Goal: Check status: Check status

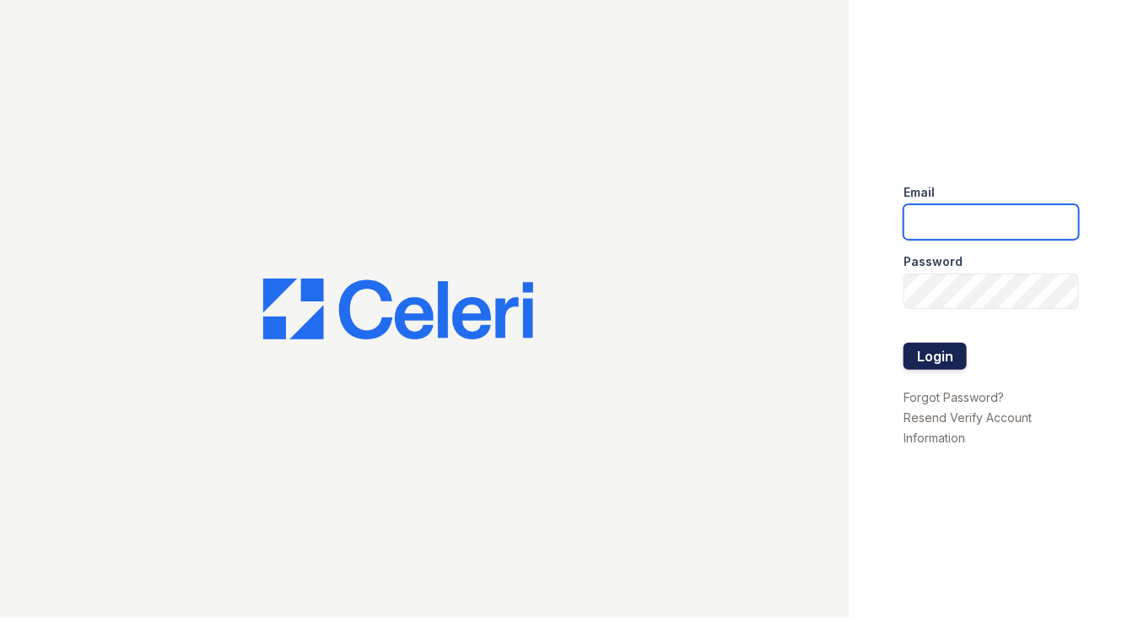
type input "michelle.diaz@greystar.com"
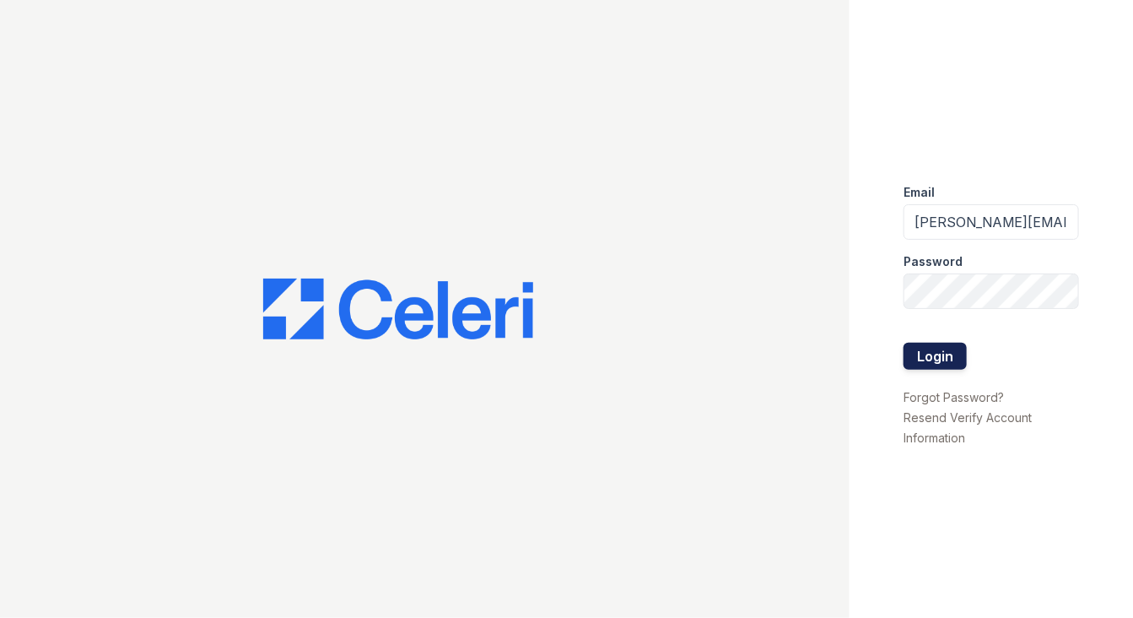
click at [928, 352] on button "Login" at bounding box center [935, 356] width 63 height 27
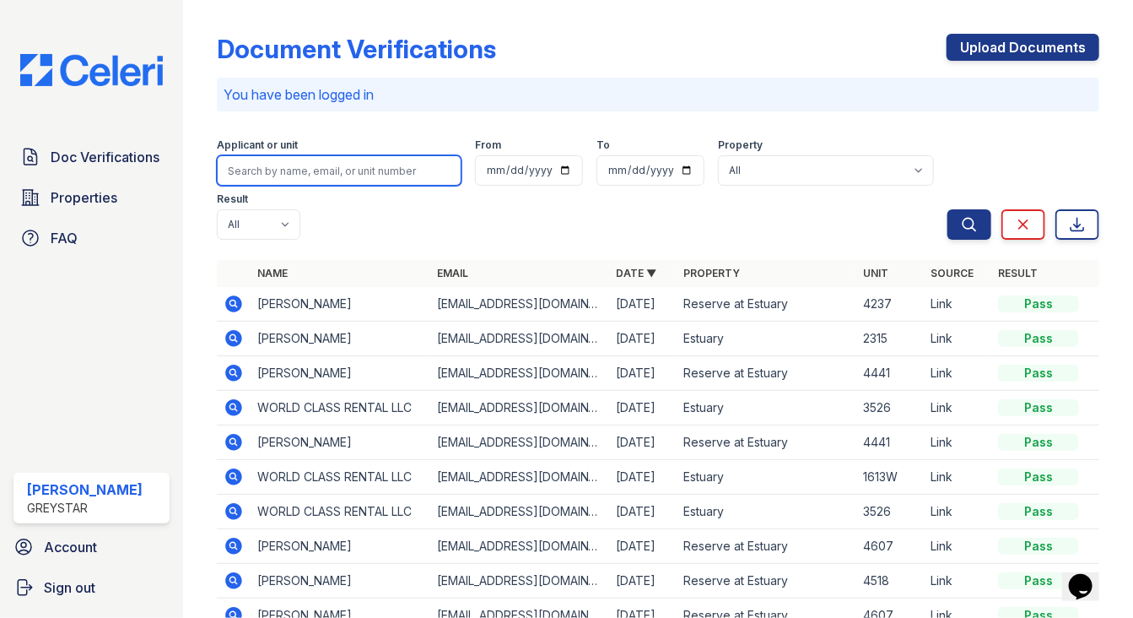
click at [355, 181] on input "search" at bounding box center [339, 170] width 245 height 30
type input "yang"
click at [948, 209] on button "Search" at bounding box center [970, 224] width 44 height 30
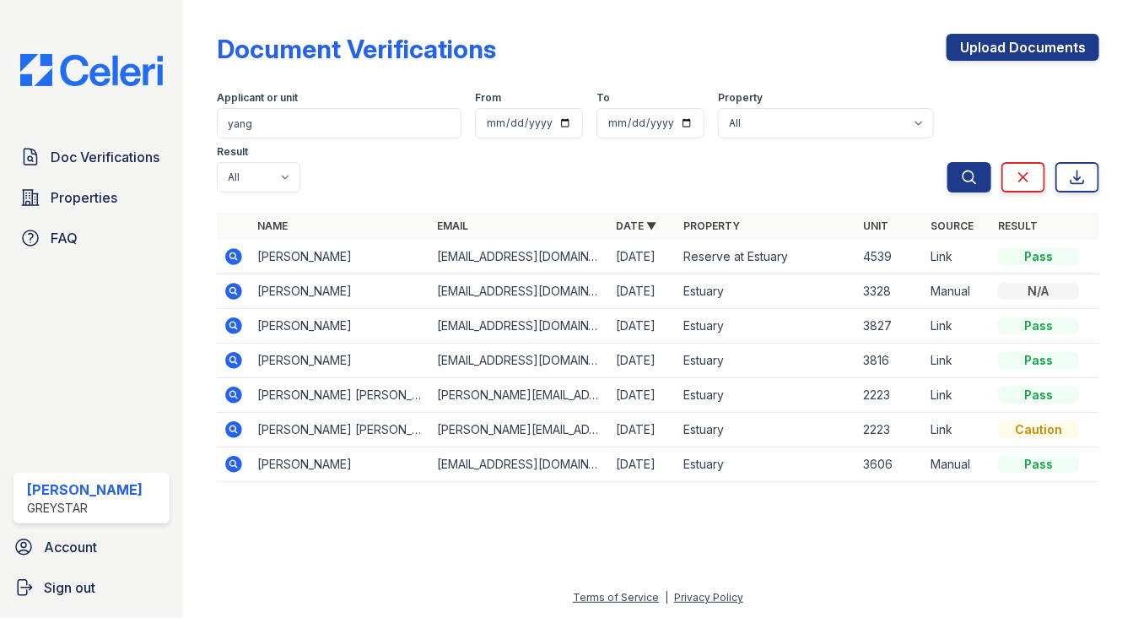
click at [236, 257] on icon at bounding box center [233, 256] width 17 height 17
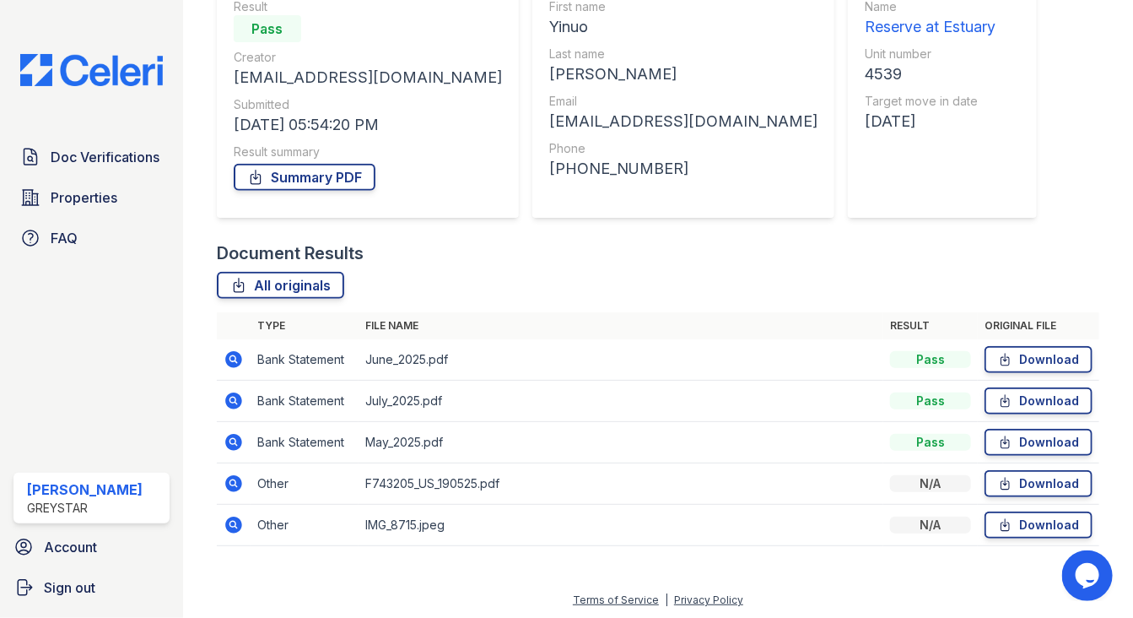
click at [231, 362] on icon at bounding box center [233, 359] width 17 height 17
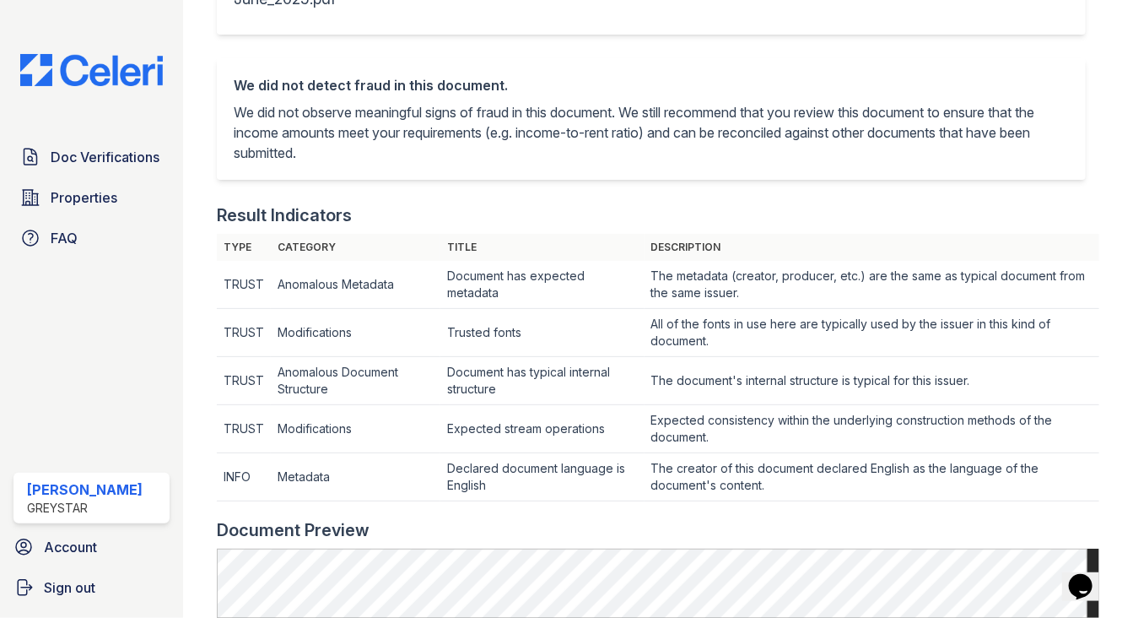
scroll to position [506, 0]
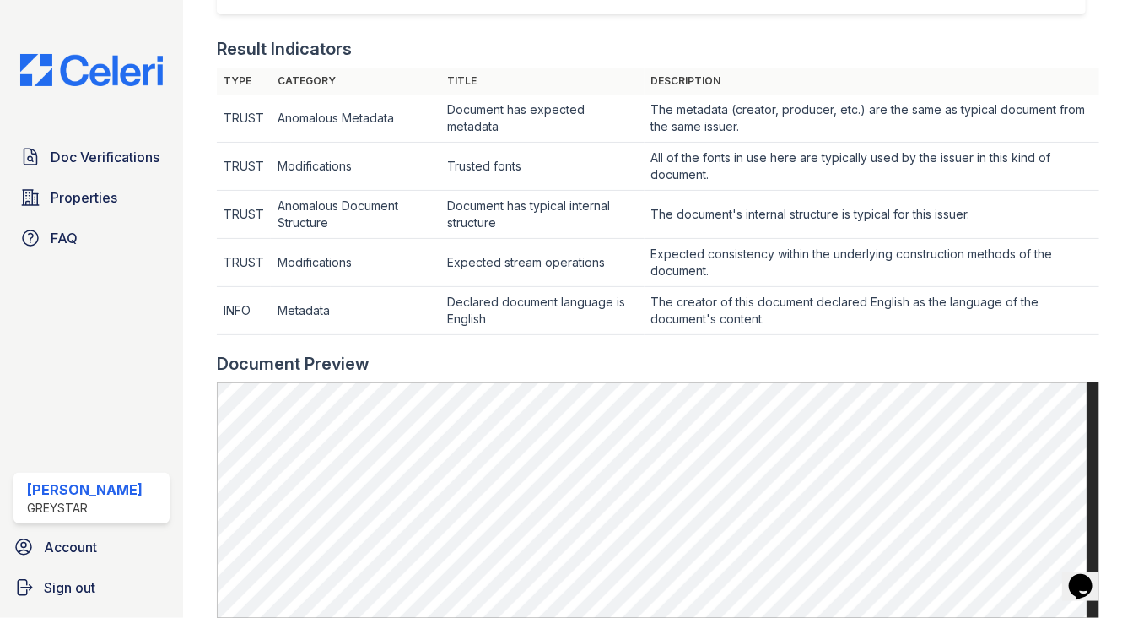
click at [902, 143] on td "Expected consistency within the underlying construction methods of the document." at bounding box center [872, 119] width 455 height 48
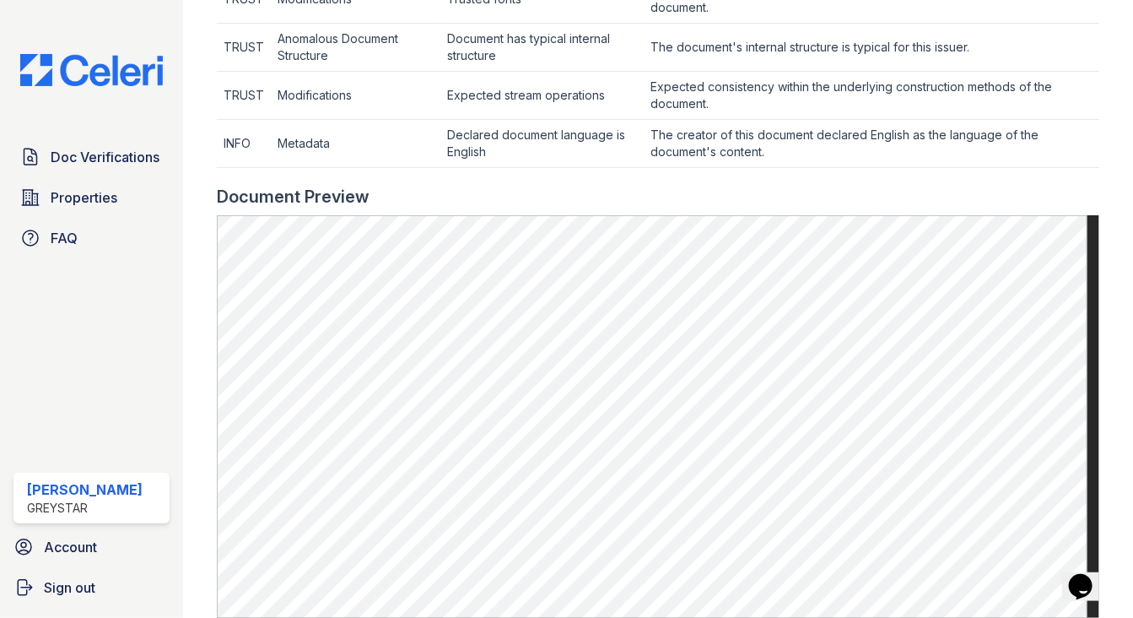
scroll to position [674, 0]
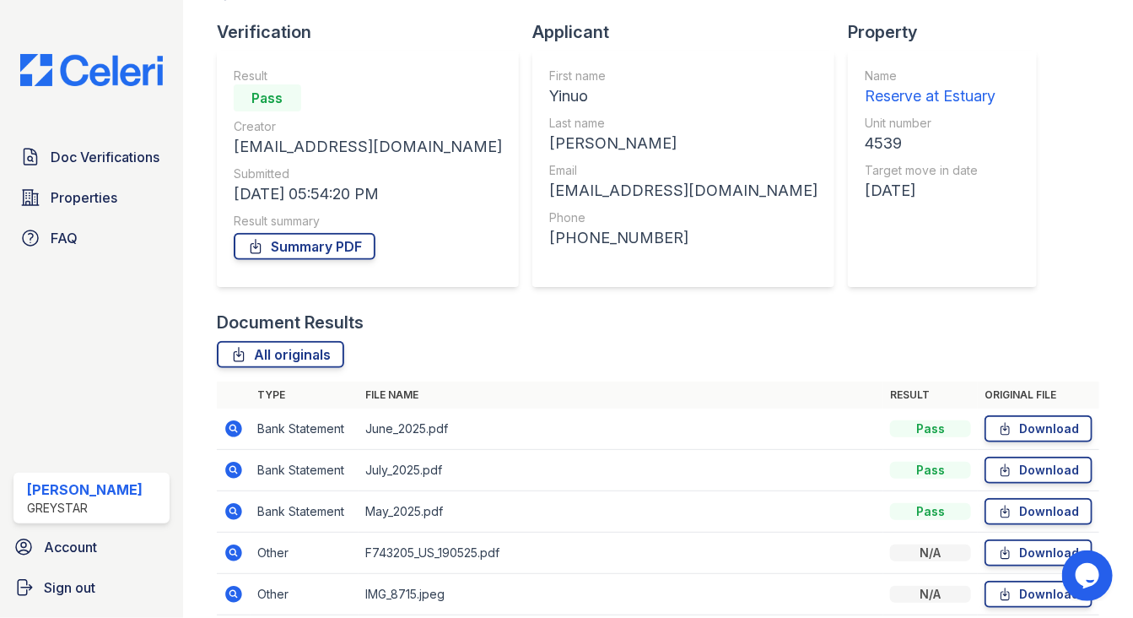
scroll to position [174, 0]
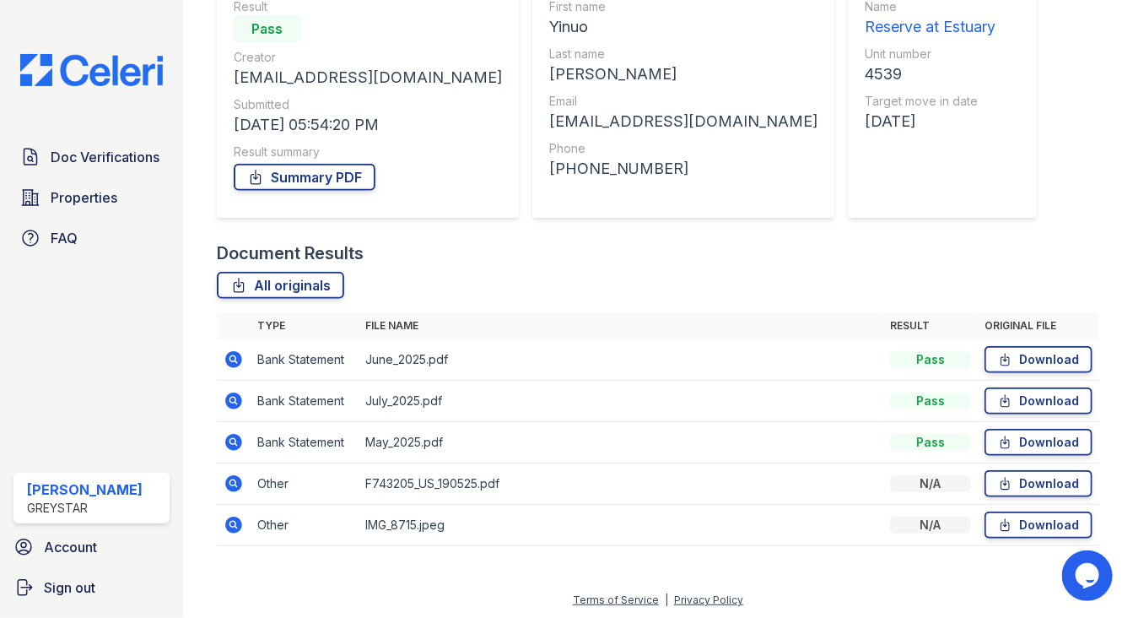
click at [234, 476] on icon at bounding box center [233, 483] width 17 height 17
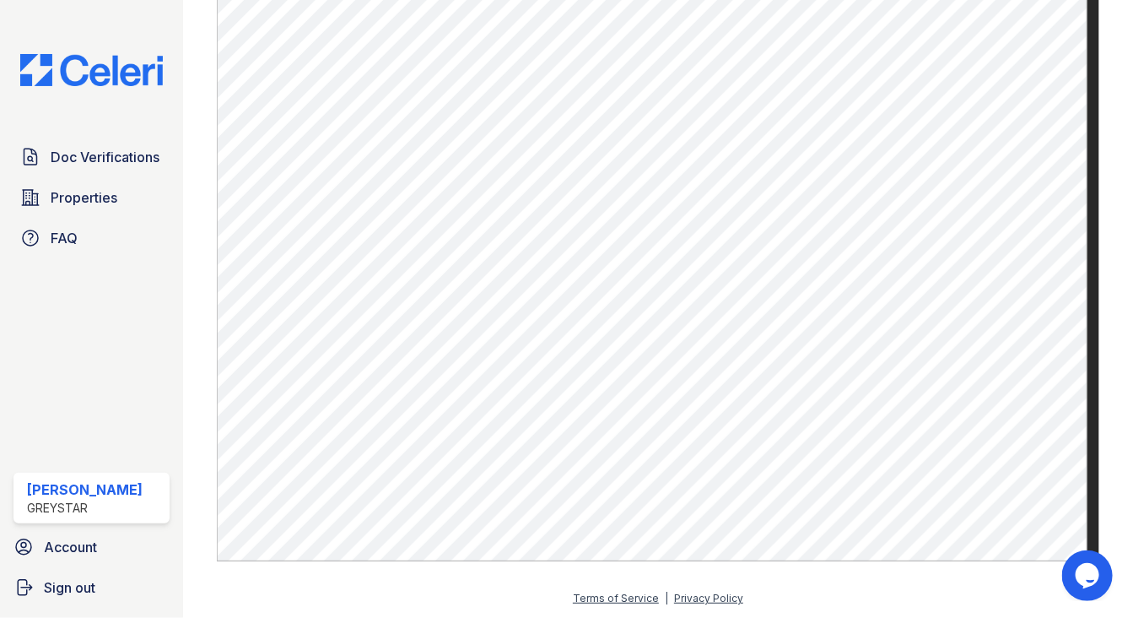
scroll to position [377, 0]
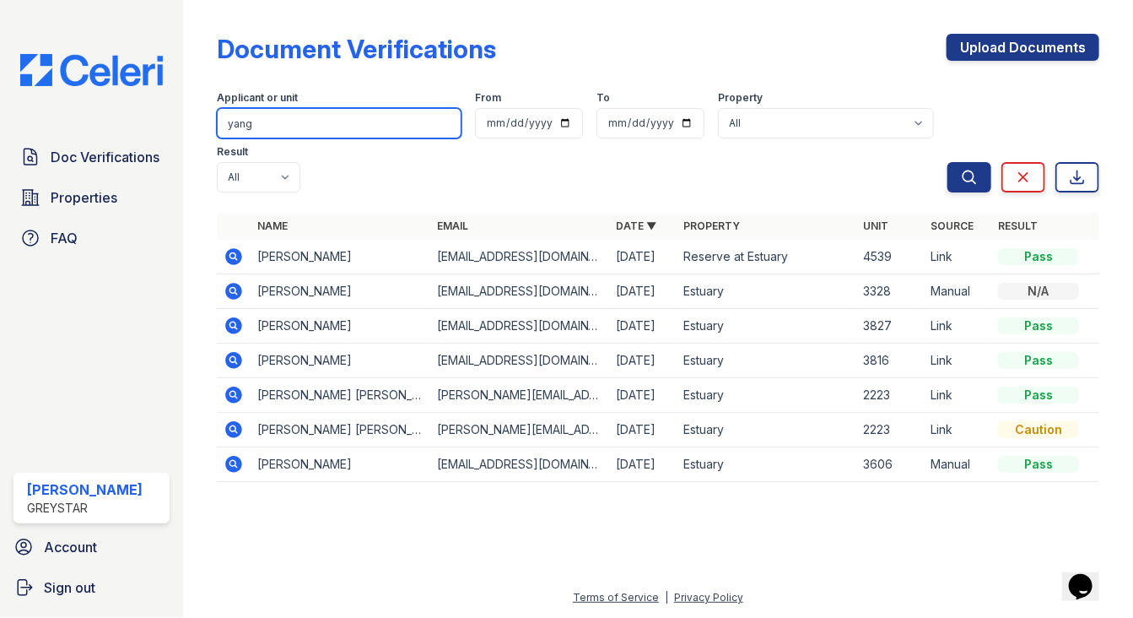
click at [311, 123] on input "yang" at bounding box center [339, 123] width 245 height 30
click at [311, 124] on input "yang" at bounding box center [339, 123] width 245 height 30
type input "jiang"
click at [948, 162] on button "Search" at bounding box center [970, 177] width 44 height 30
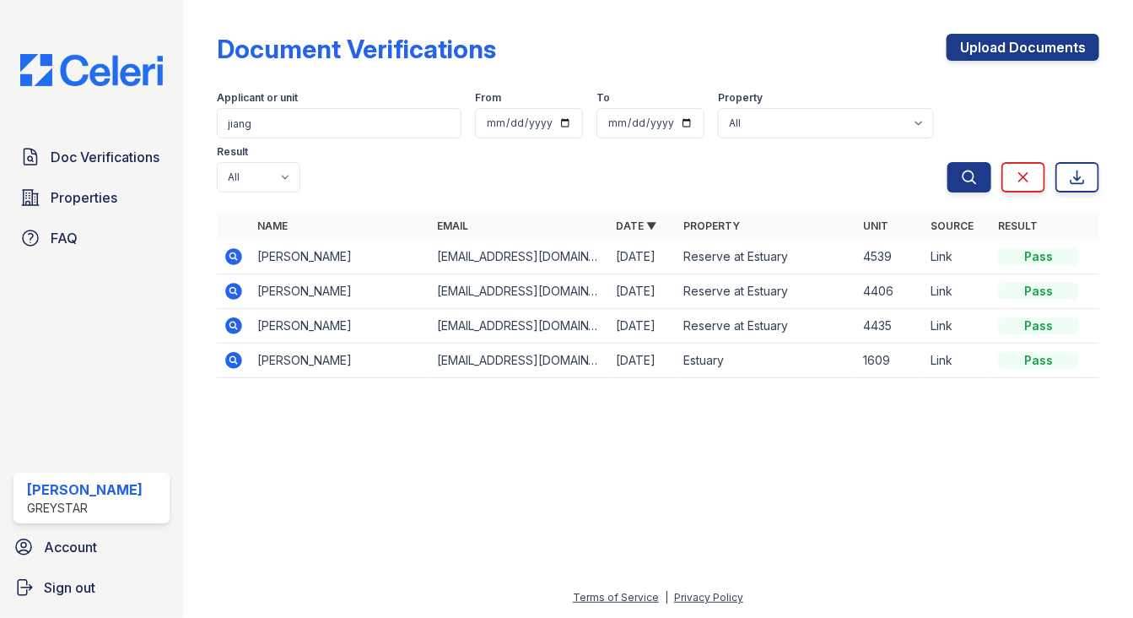
click at [241, 257] on icon at bounding box center [234, 256] width 20 height 20
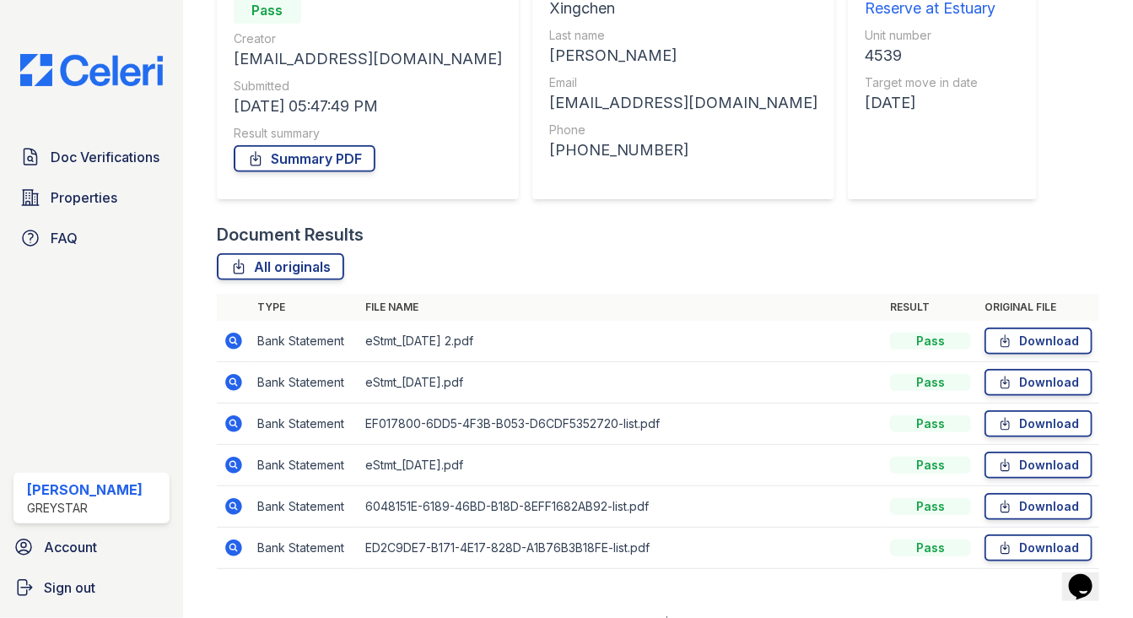
scroll to position [215, 0]
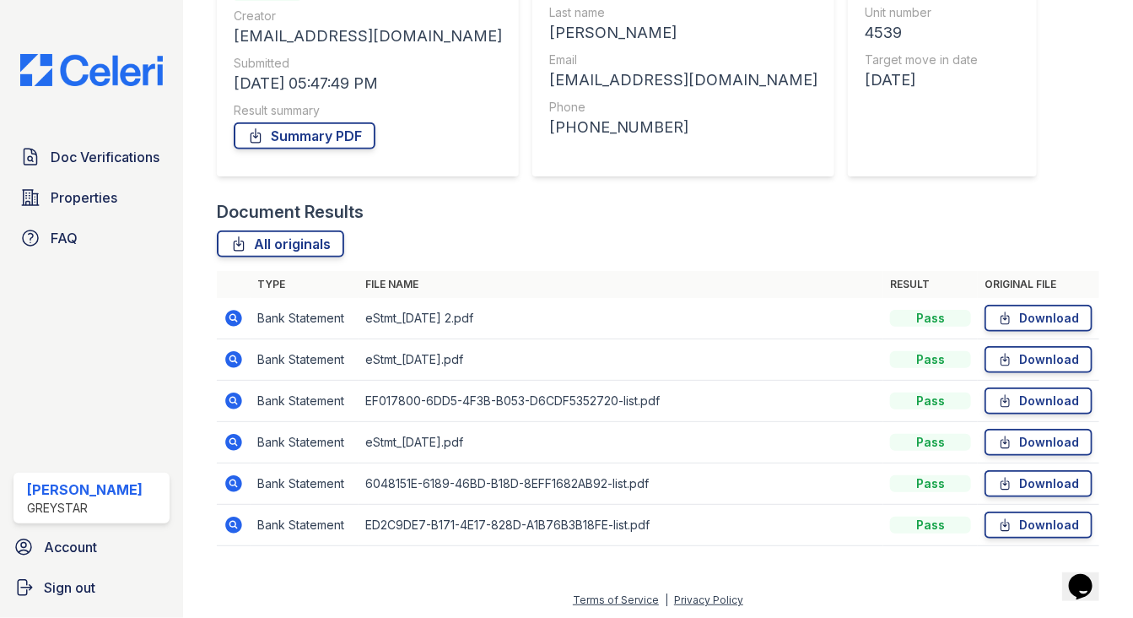
click at [232, 315] on icon at bounding box center [232, 317] width 4 height 4
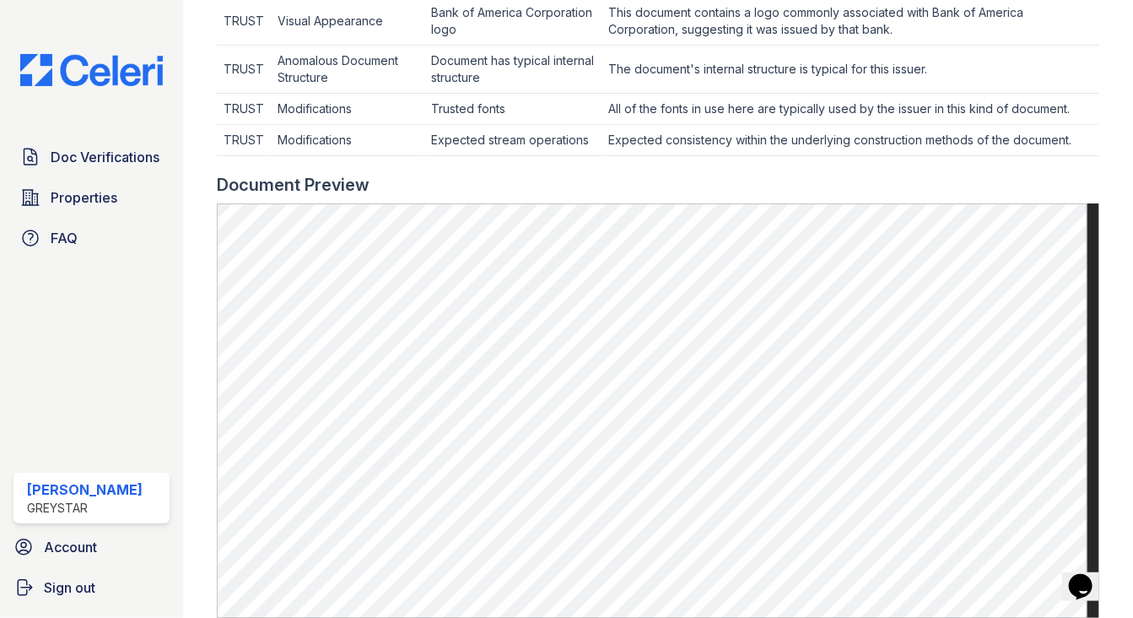
scroll to position [759, 0]
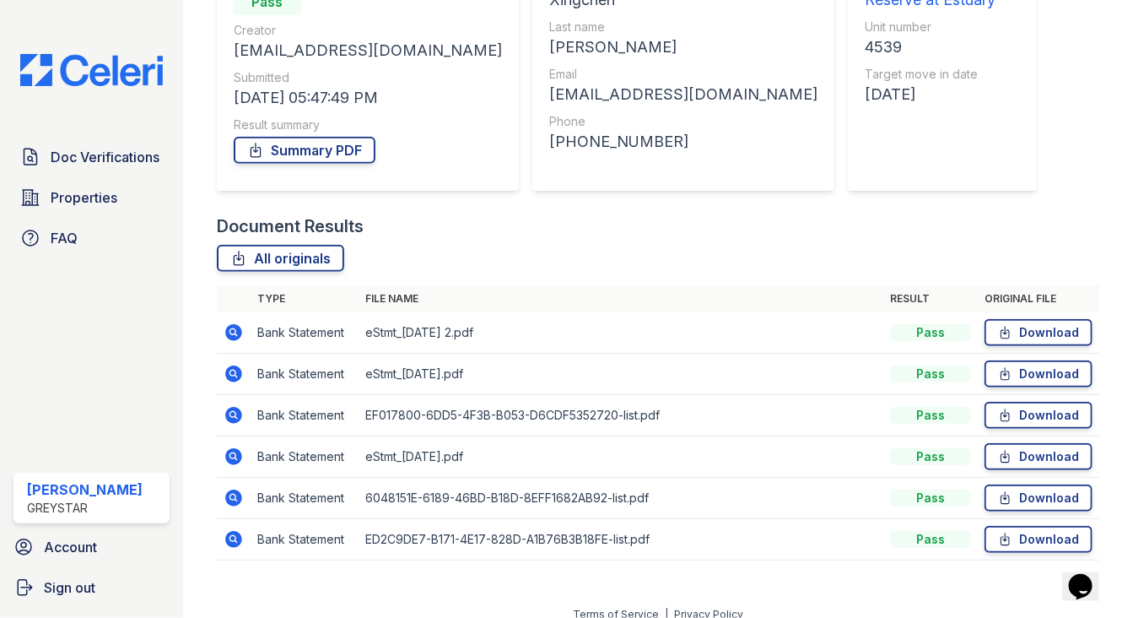
scroll to position [215, 0]
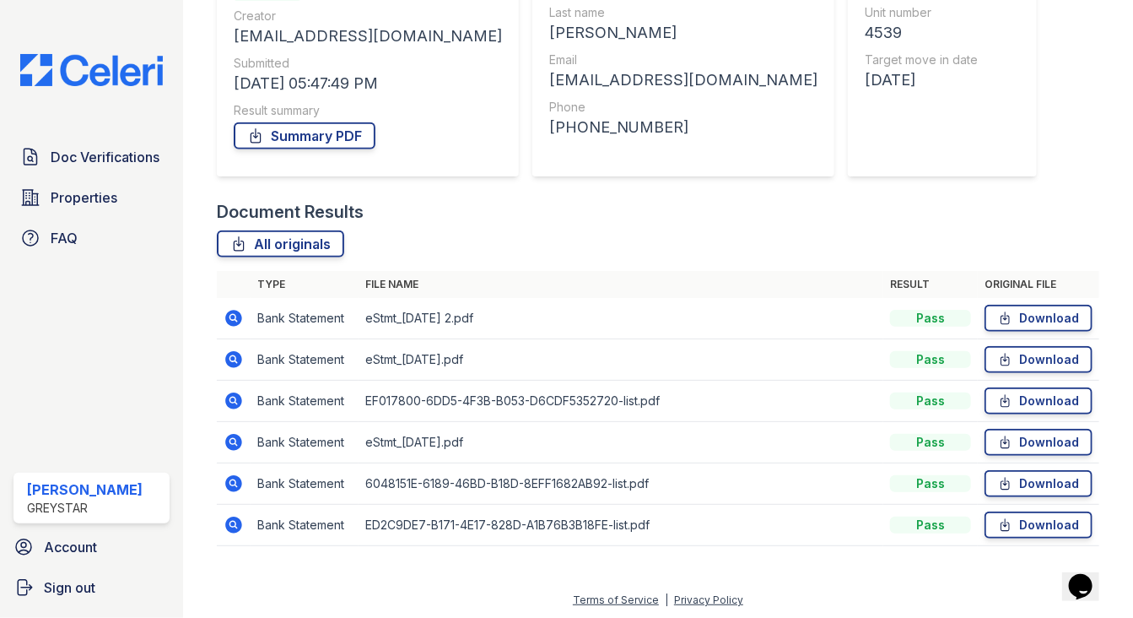
click at [237, 518] on icon at bounding box center [233, 524] width 17 height 17
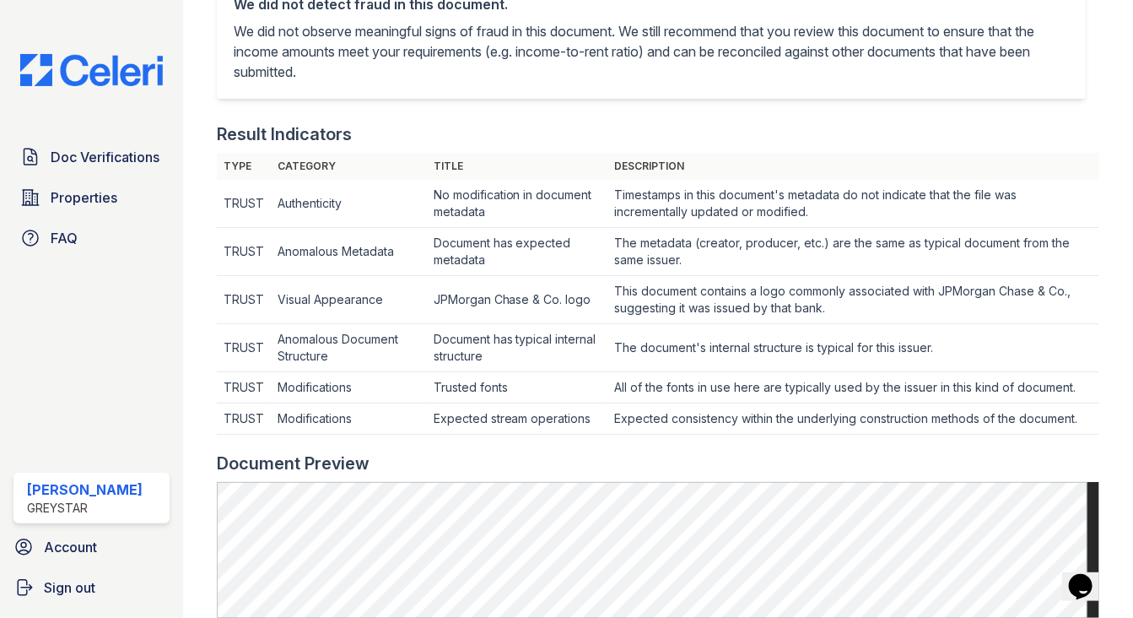
scroll to position [759, 0]
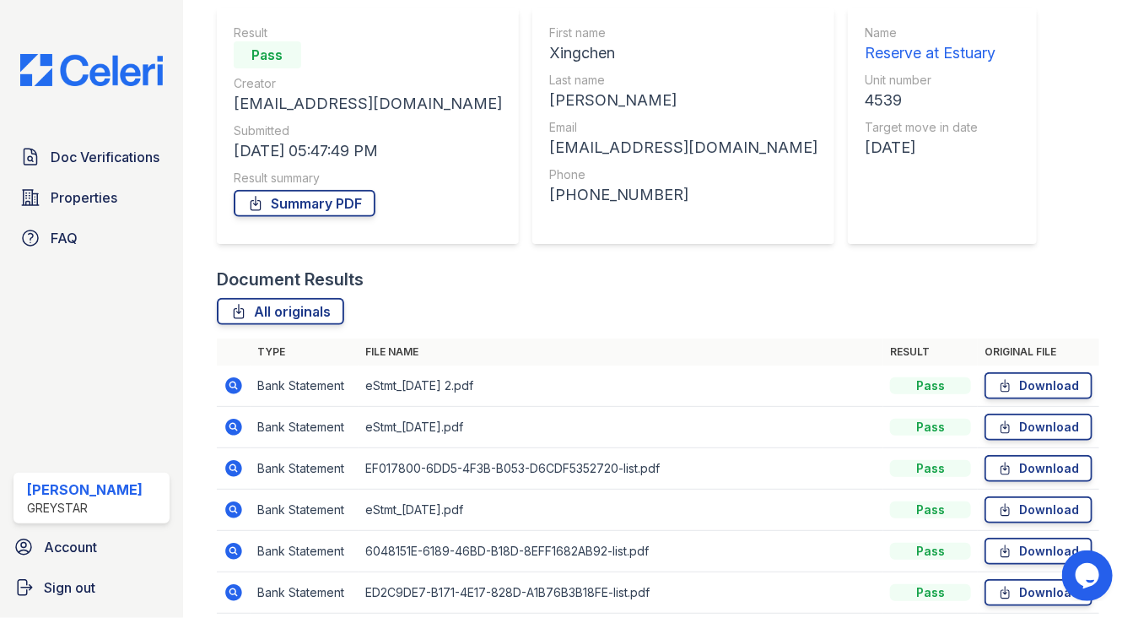
scroll to position [215, 0]
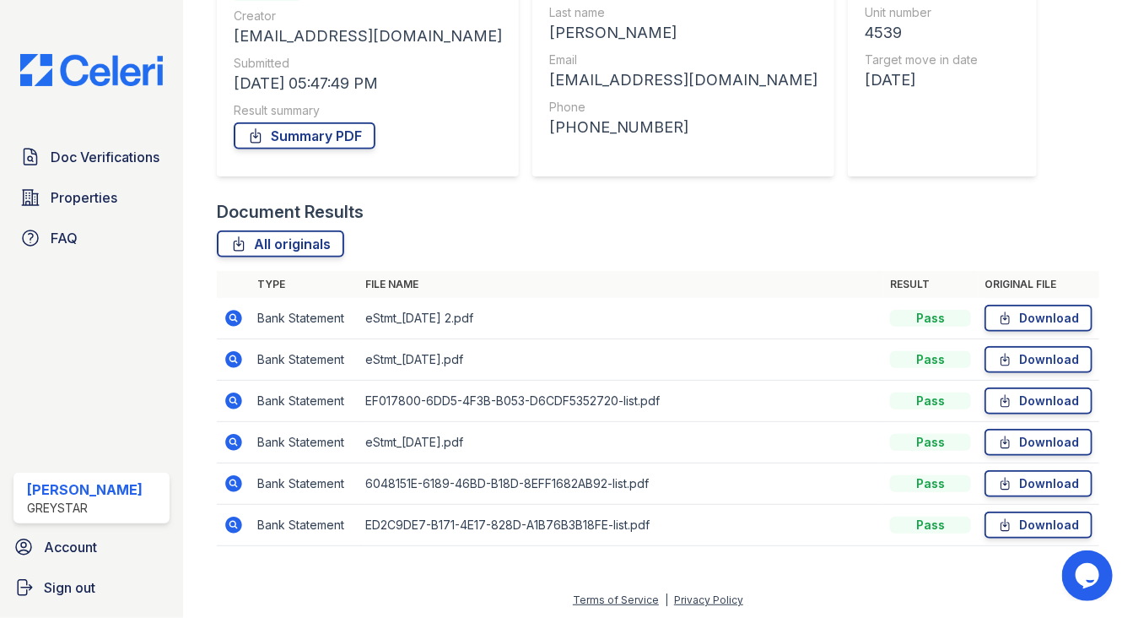
click at [242, 478] on icon at bounding box center [234, 483] width 20 height 20
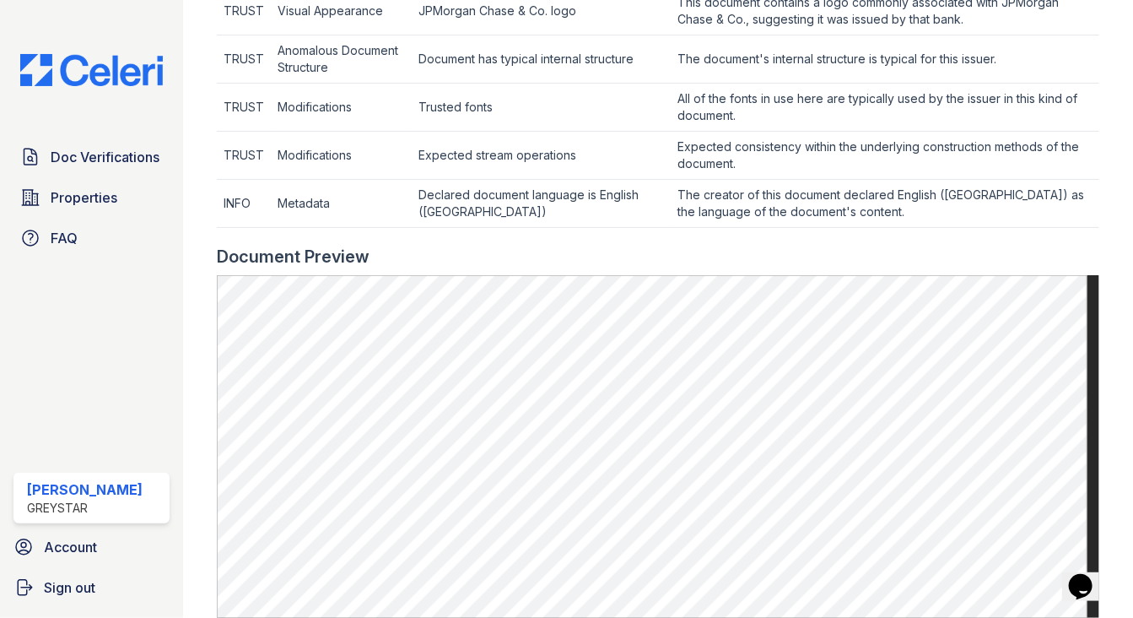
scroll to position [843, 0]
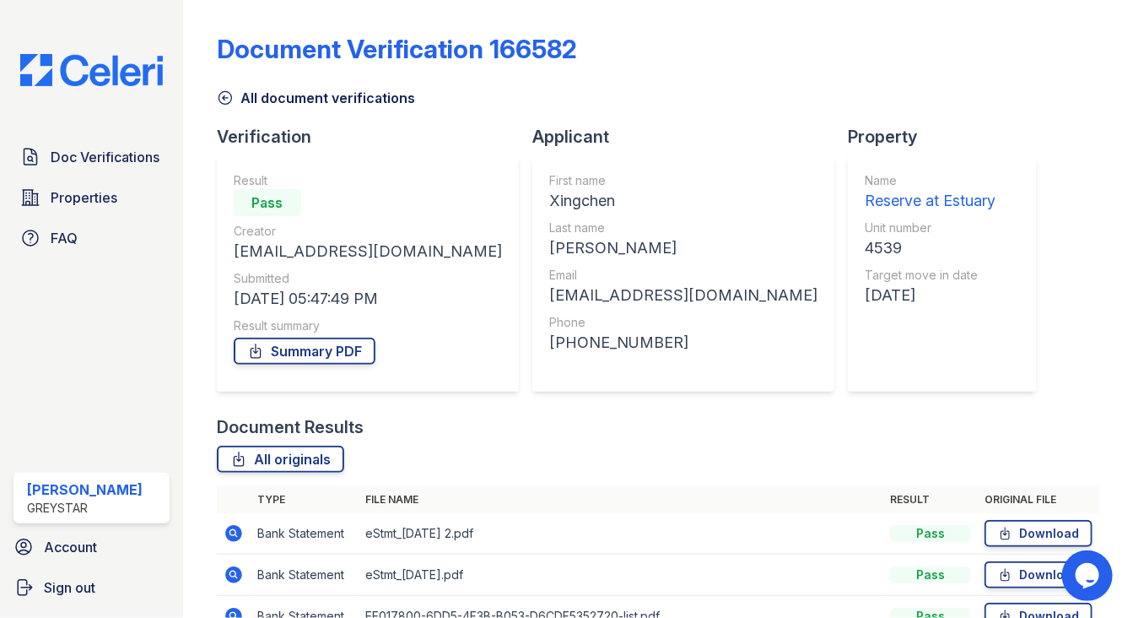
scroll to position [215, 0]
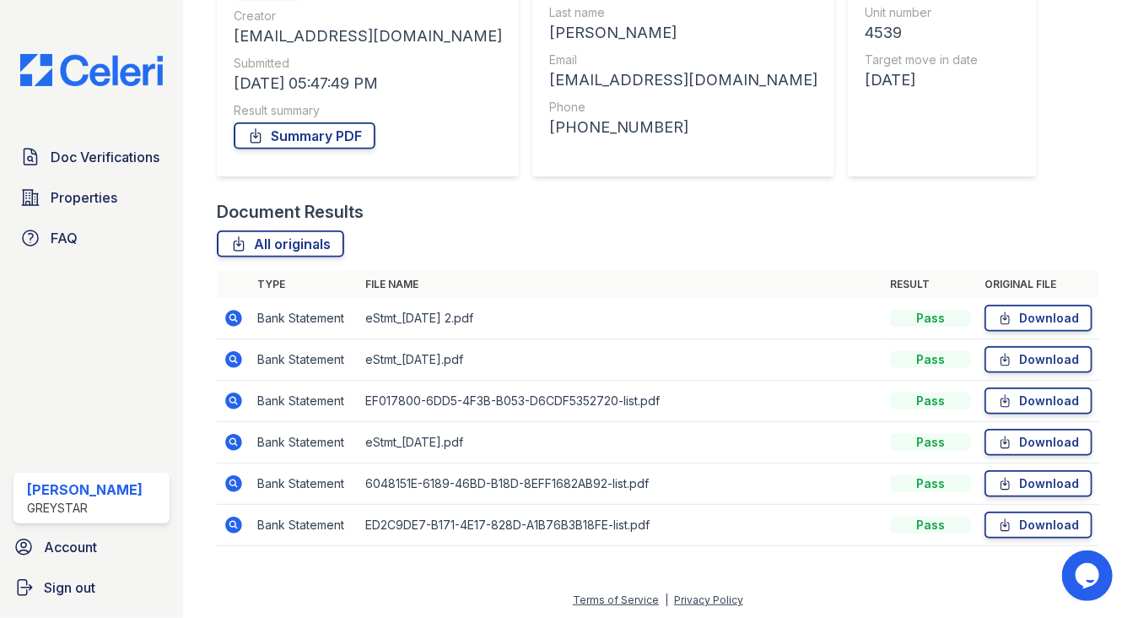
click at [230, 400] on icon at bounding box center [234, 401] width 20 height 20
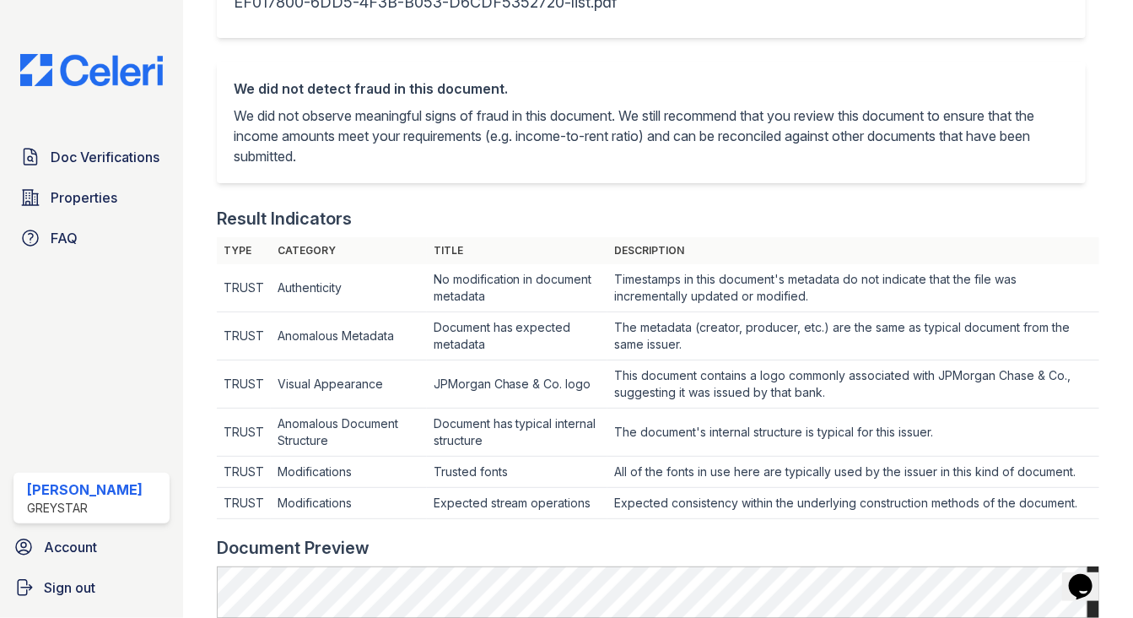
scroll to position [674, 0]
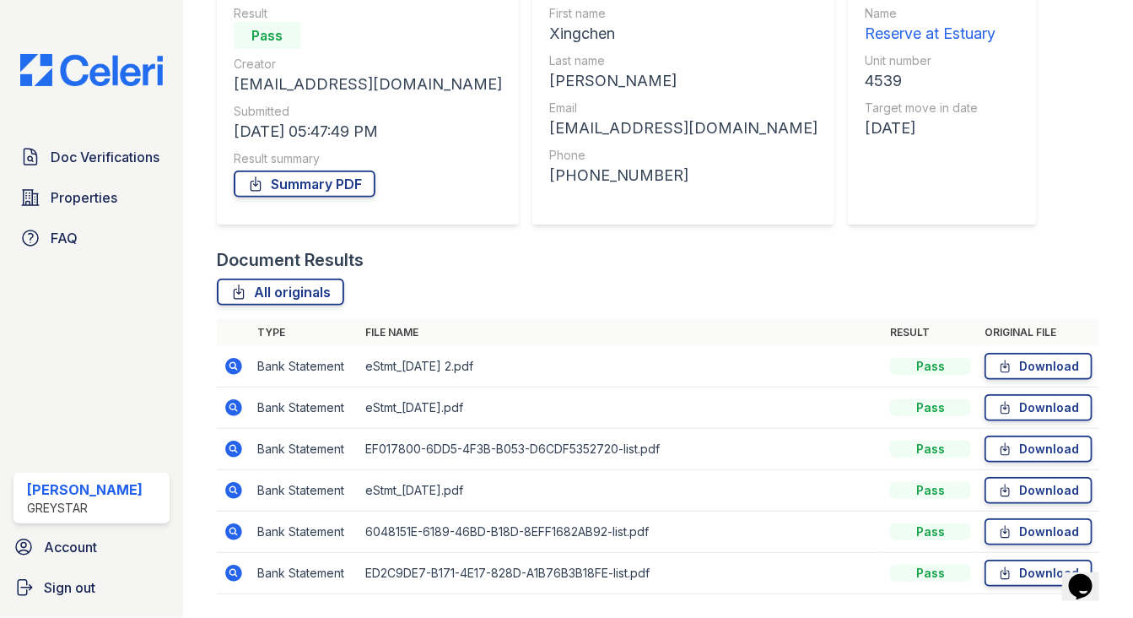
scroll to position [168, 0]
click at [233, 363] on icon at bounding box center [232, 364] width 4 height 4
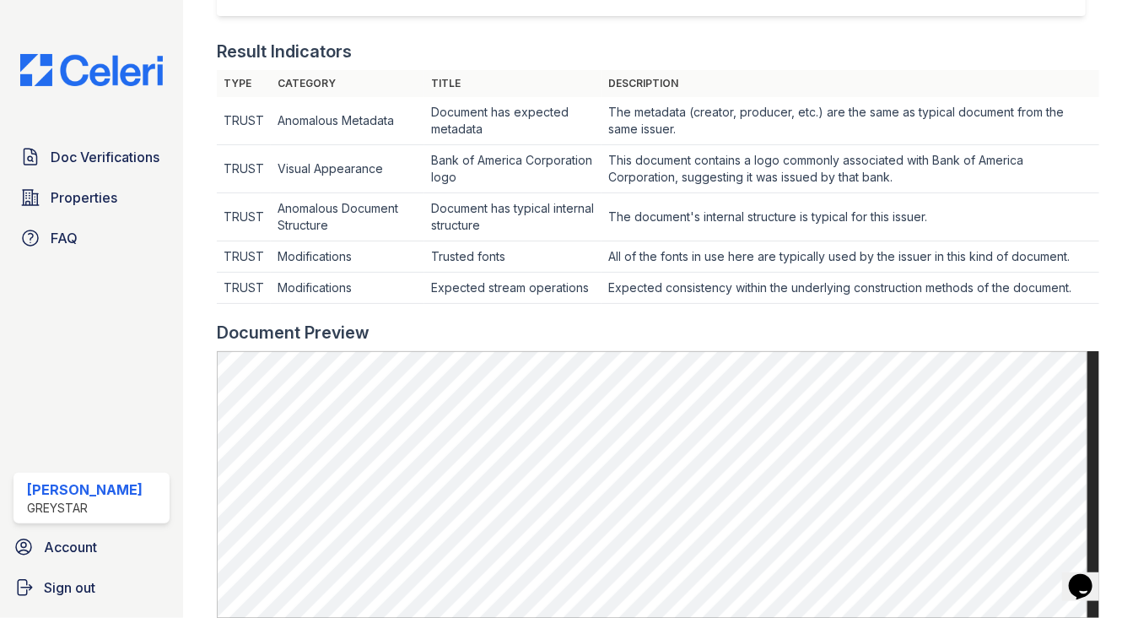
scroll to position [506, 0]
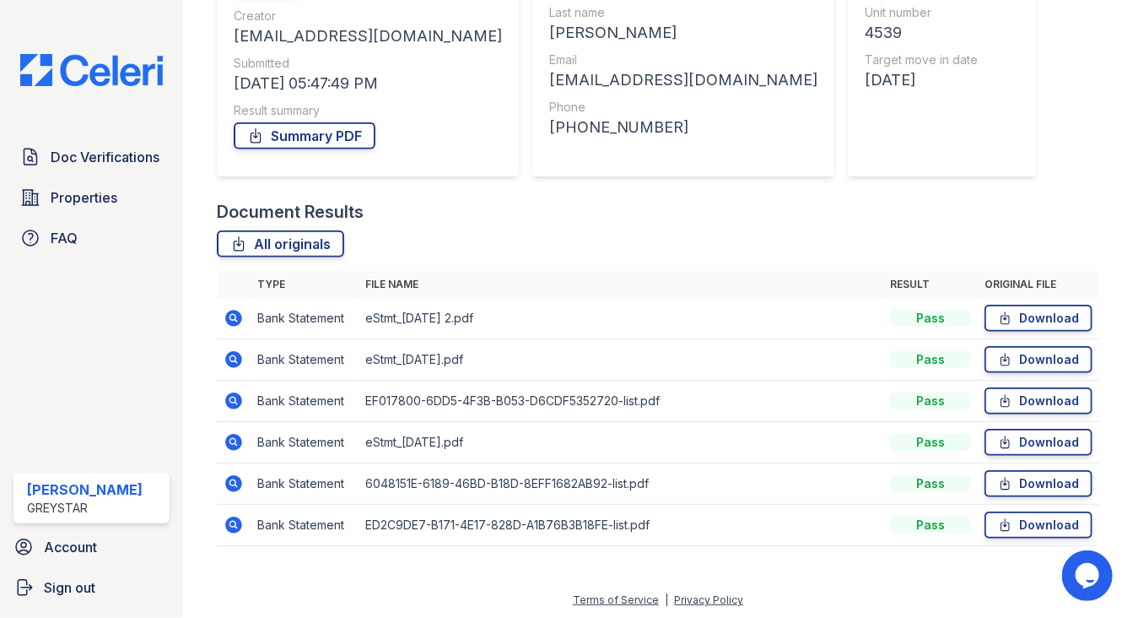
click at [234, 482] on icon at bounding box center [232, 482] width 4 height 4
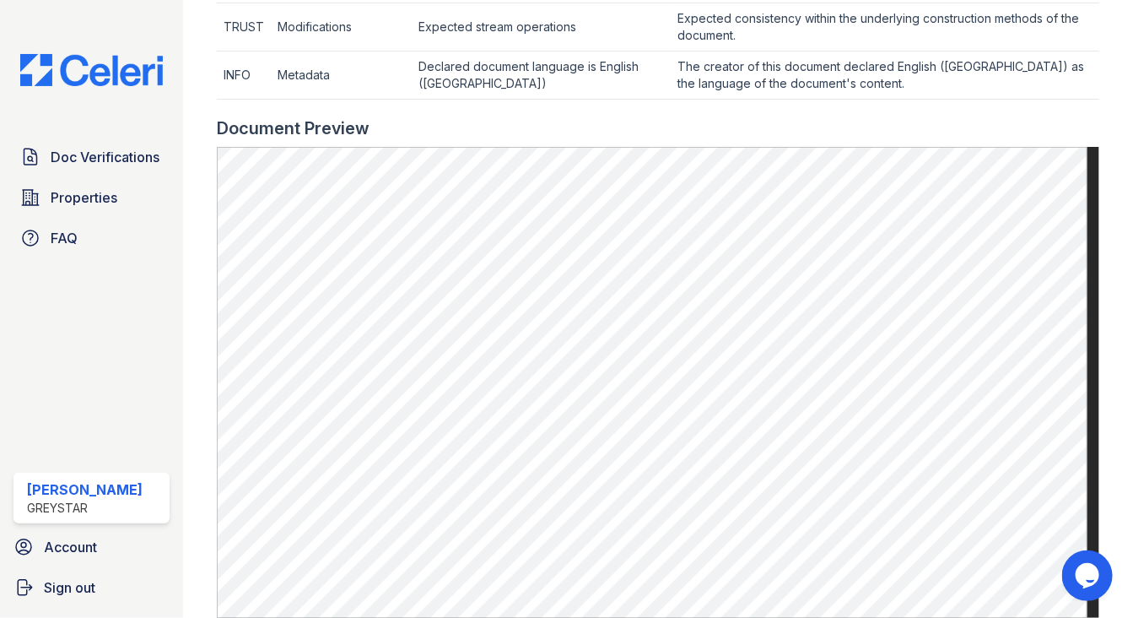
scroll to position [843, 0]
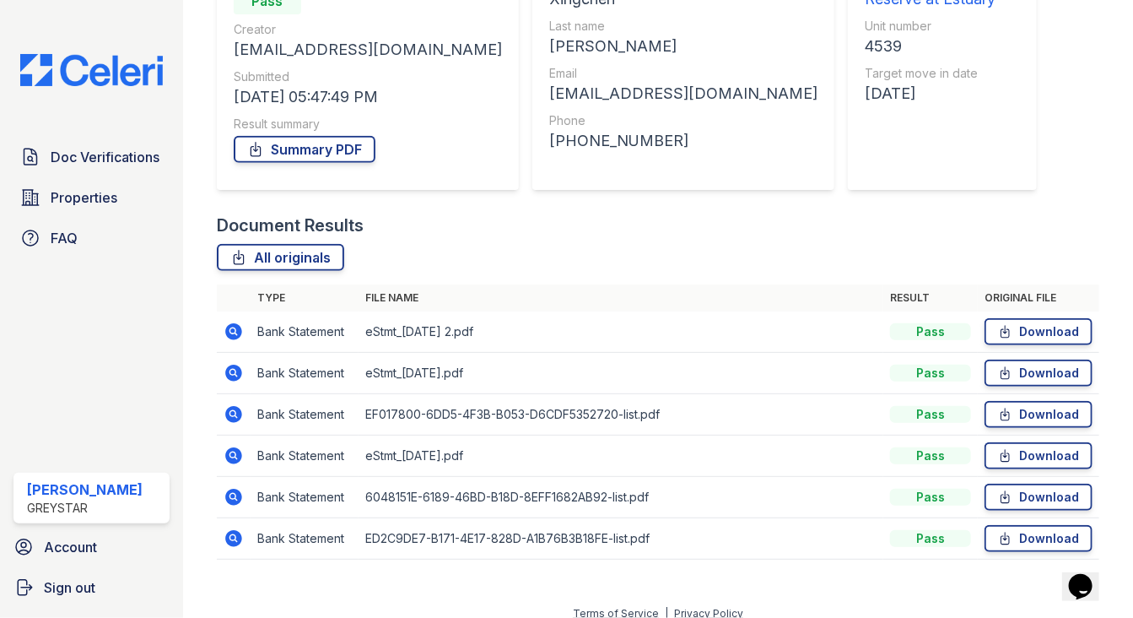
scroll to position [215, 0]
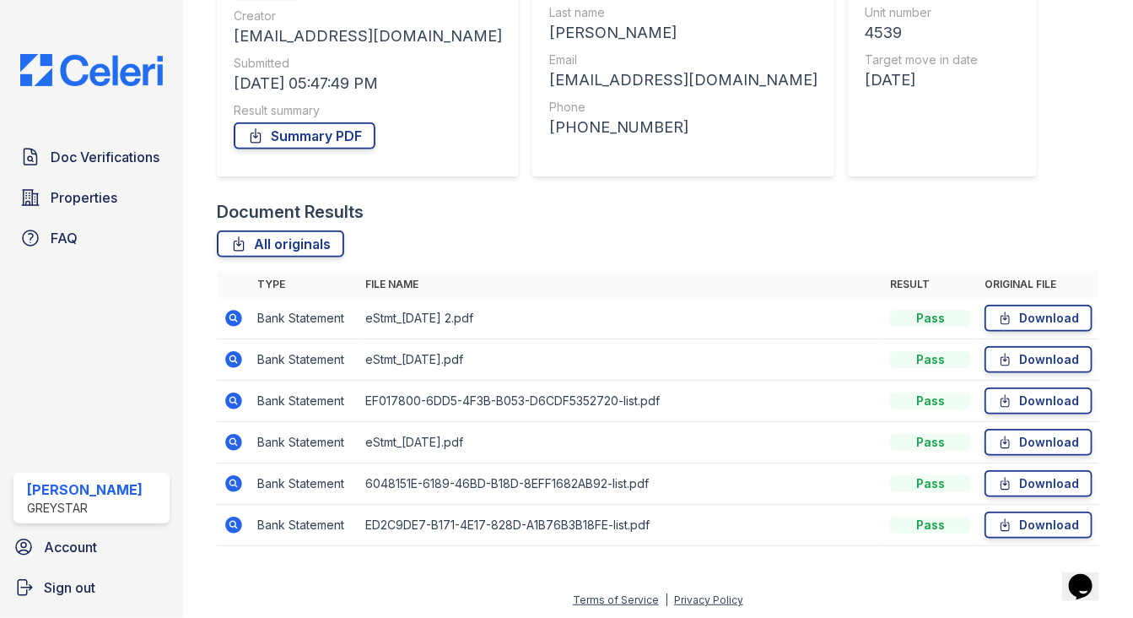
click at [236, 357] on icon at bounding box center [233, 359] width 17 height 17
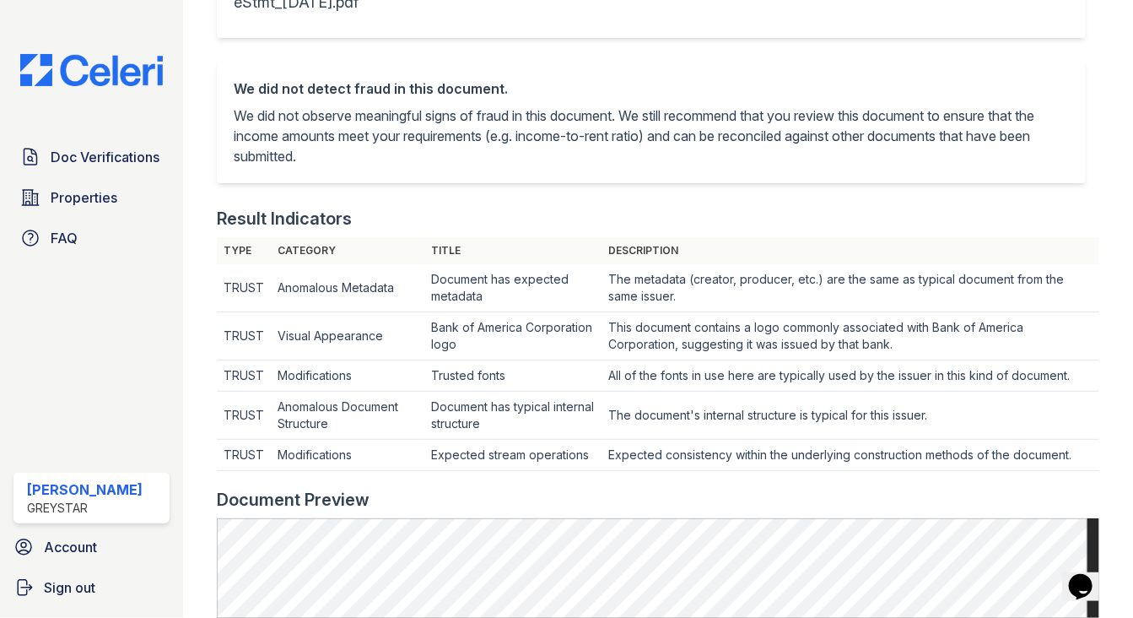
scroll to position [759, 0]
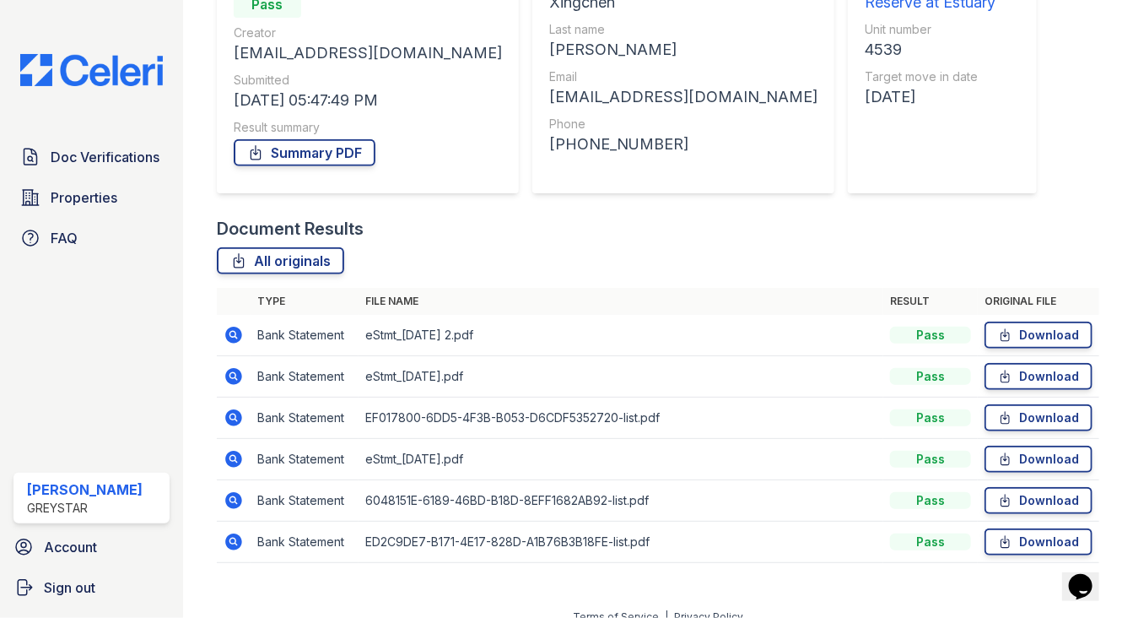
scroll to position [215, 0]
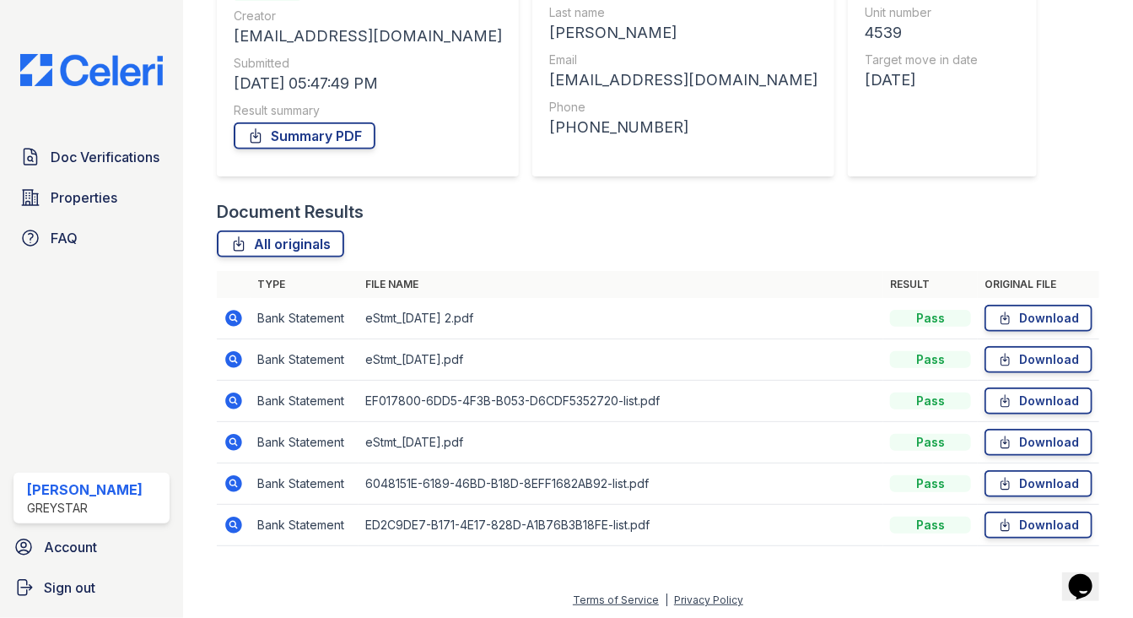
click at [242, 511] on td at bounding box center [234, 525] width 34 height 41
click at [226, 524] on icon at bounding box center [233, 524] width 17 height 17
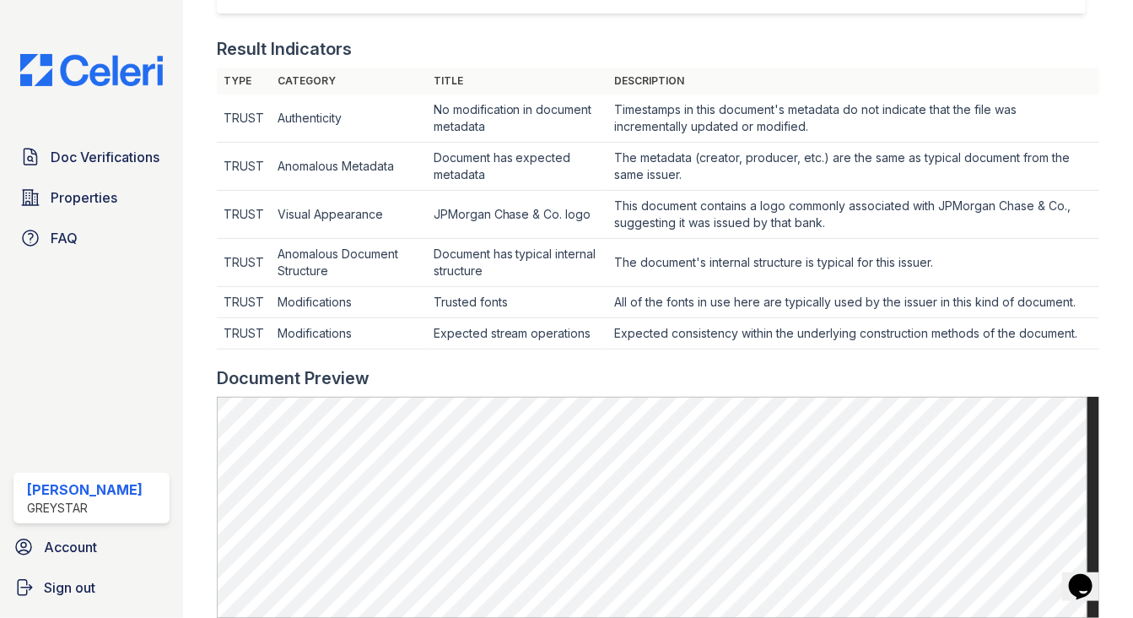
scroll to position [843, 0]
